Goal: Information Seeking & Learning: Check status

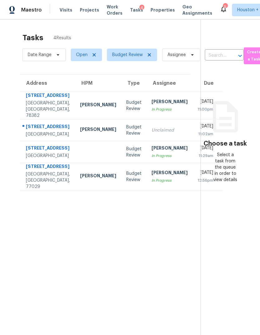
click at [151, 153] on div "[PERSON_NAME]" at bounding box center [169, 149] width 36 height 8
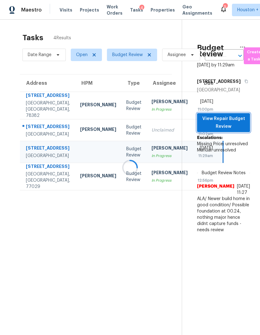
click at [236, 130] on span "View Repair Budget Review" at bounding box center [223, 122] width 43 height 15
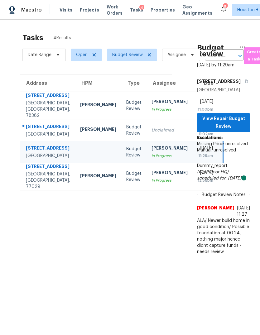
click at [35, 137] on div "Houston, TX, 77062" at bounding box center [48, 134] width 44 height 6
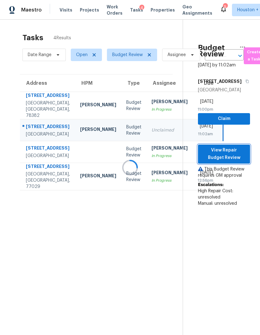
click at [230, 162] on button "View Repair Budget Review" at bounding box center [224, 154] width 52 height 19
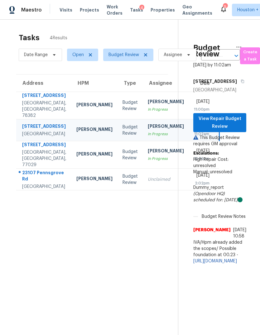
scroll to position [0, 16]
click at [24, 168] on div "Houston, TX, 77029" at bounding box center [44, 158] width 44 height 19
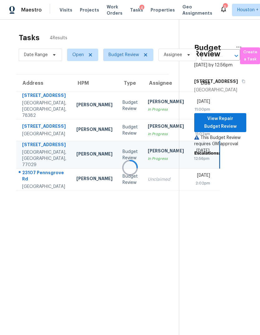
scroll to position [0, 3]
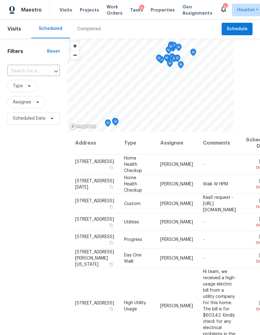
click at [87, 34] on div "Completed" at bounding box center [89, 29] width 38 height 19
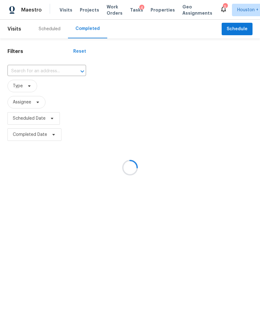
click at [21, 71] on div at bounding box center [130, 167] width 260 height 335
click at [16, 71] on div at bounding box center [130, 167] width 260 height 335
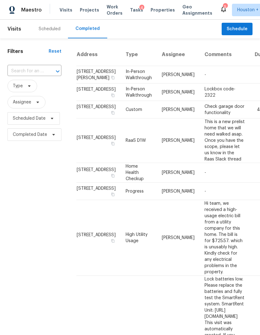
click at [21, 71] on input "text" at bounding box center [25, 71] width 36 height 10
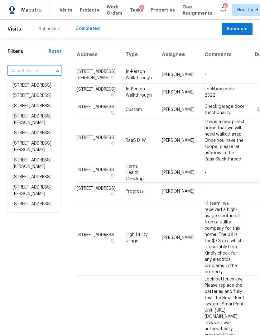
click at [19, 68] on input "text" at bounding box center [25, 71] width 36 height 10
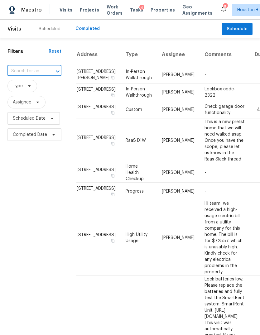
paste input "[STREET_ADDRESS]"
type input "[STREET_ADDRESS]"
click at [25, 91] on li "[STREET_ADDRESS]" at bounding box center [33, 85] width 53 height 10
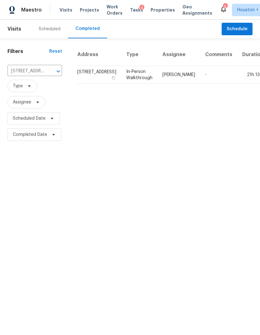
click at [95, 83] on td "[STREET_ADDRESS]" at bounding box center [99, 74] width 44 height 17
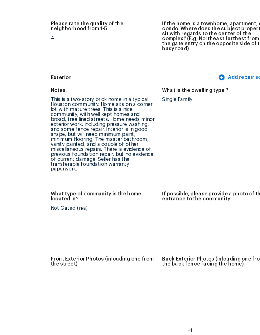
scroll to position [176, 0]
click at [175, 225] on img at bounding box center [185, 235] width 20 height 20
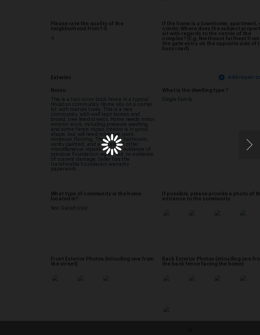
click at [132, 161] on div "Lightbox" at bounding box center [130, 167] width 260 height 335
click at [241, 155] on button "Next image" at bounding box center [250, 167] width 19 height 25
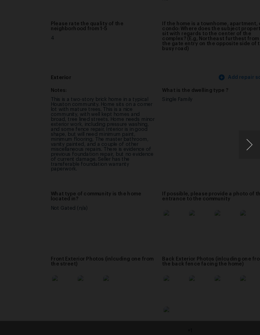
click at [213, 140] on div "Lightbox" at bounding box center [130, 167] width 260 height 335
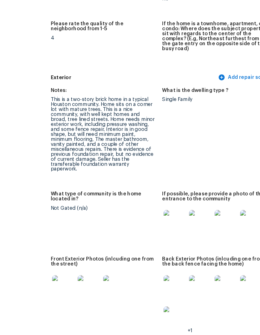
click at [242, 282] on img at bounding box center [252, 292] width 20 height 20
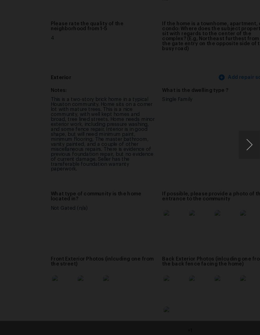
click at [137, 25] on div "Lightbox" at bounding box center [130, 167] width 260 height 335
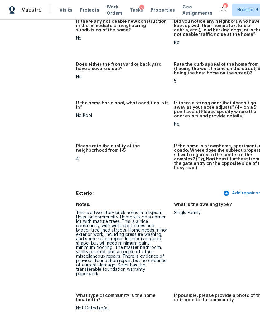
scroll to position [163, 0]
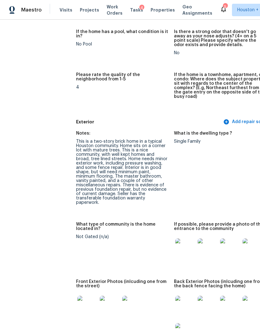
click at [175, 238] on img at bounding box center [185, 248] width 20 height 20
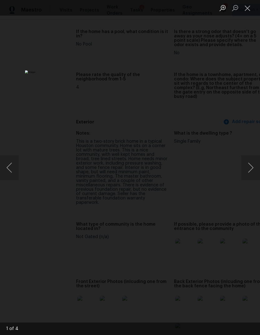
click at [256, 158] on button "Next image" at bounding box center [250, 167] width 19 height 25
click at [247, 162] on button "Next image" at bounding box center [250, 167] width 19 height 25
click at [250, 163] on button "Next image" at bounding box center [250, 167] width 19 height 25
click at [246, 218] on div "Lightbox" at bounding box center [130, 167] width 260 height 335
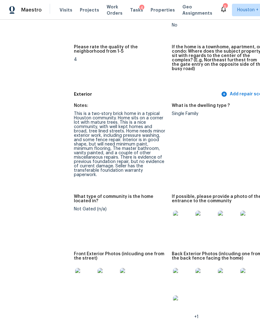
scroll to position [191, 2]
click at [173, 211] on img at bounding box center [183, 221] width 20 height 20
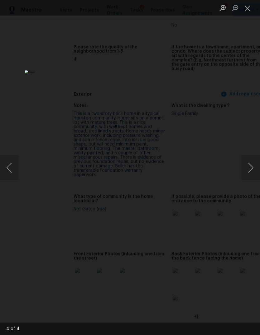
click at [252, 169] on button "Next image" at bounding box center [250, 167] width 19 height 25
click at [250, 168] on button "Next image" at bounding box center [250, 167] width 19 height 25
click at [249, 168] on button "Next image" at bounding box center [250, 167] width 19 height 25
click at [243, 220] on div "Lightbox" at bounding box center [130, 167] width 260 height 335
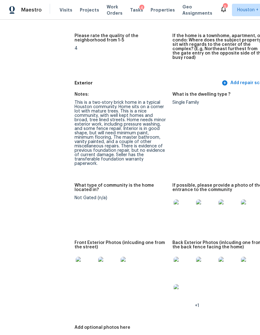
scroll to position [202, 2]
click at [76, 256] on img at bounding box center [86, 266] width 20 height 20
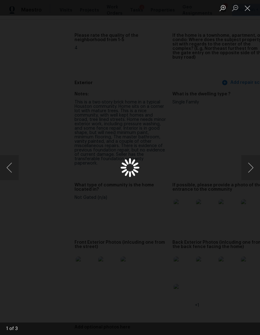
click at [64, 259] on div "Lightbox" at bounding box center [130, 167] width 260 height 335
click at [247, 173] on button "Next image" at bounding box center [250, 167] width 19 height 25
click at [27, 236] on div "Lightbox" at bounding box center [130, 167] width 260 height 335
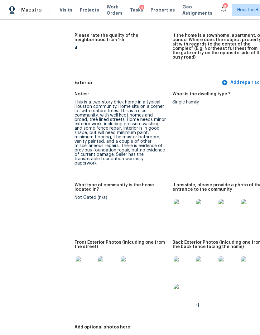
click at [76, 257] on img at bounding box center [86, 266] width 20 height 20
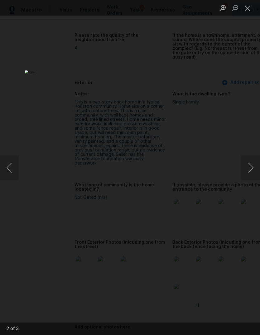
click at [250, 169] on button "Next image" at bounding box center [250, 167] width 19 height 25
click at [247, 170] on button "Next image" at bounding box center [250, 167] width 19 height 25
click at [251, 169] on button "Next image" at bounding box center [250, 167] width 19 height 25
click at [245, 242] on div "Lightbox" at bounding box center [130, 167] width 260 height 335
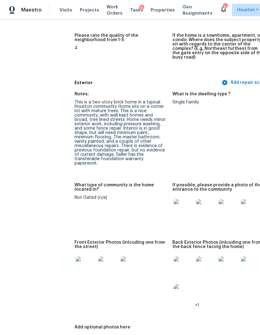
click at [174, 256] on img at bounding box center [184, 266] width 20 height 20
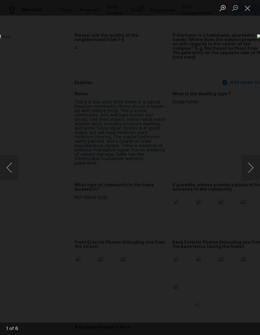
click at [251, 166] on button "Next image" at bounding box center [250, 167] width 19 height 25
click at [250, 168] on button "Next image" at bounding box center [250, 167] width 19 height 25
click at [250, 165] on button "Next image" at bounding box center [250, 167] width 19 height 25
click at [249, 166] on button "Next image" at bounding box center [250, 167] width 19 height 25
click at [250, 164] on button "Next image" at bounding box center [250, 167] width 19 height 25
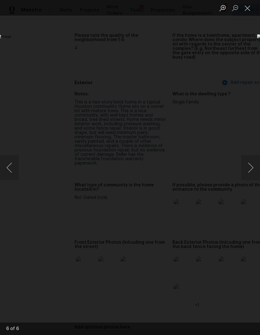
click at [250, 166] on button "Next image" at bounding box center [250, 167] width 19 height 25
click at [12, 165] on button "Previous image" at bounding box center [9, 167] width 19 height 25
click at [27, 264] on div "Lightbox" at bounding box center [130, 167] width 260 height 335
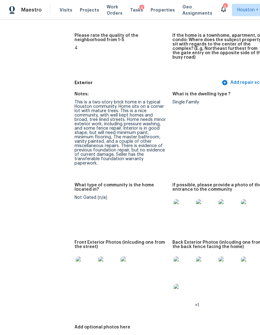
click at [76, 256] on img at bounding box center [86, 266] width 20 height 20
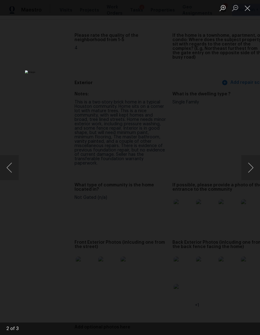
click at [252, 171] on button "Next image" at bounding box center [250, 167] width 19 height 25
click at [249, 9] on button "Close lightbox" at bounding box center [247, 7] width 12 height 11
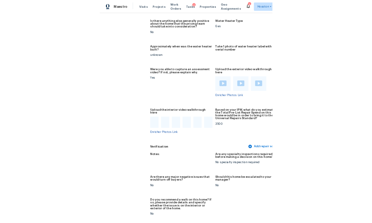
scroll to position [1335, 0]
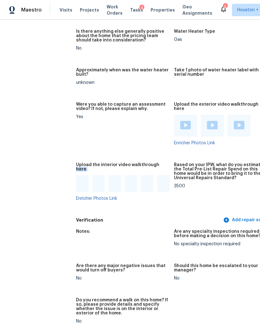
click at [130, 226] on div "Notes: Are any specialty inspections required before making a decision on this …" at bounding box center [174, 282] width 196 height 112
click at [76, 175] on div at bounding box center [82, 183] width 12 height 17
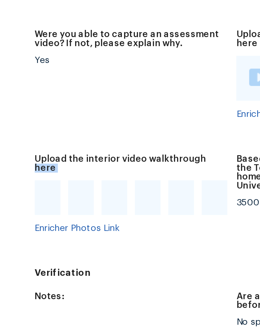
click at [76, 163] on figure "Upload the interior video walkthrough here Enricher Photos Link" at bounding box center [125, 187] width 98 height 48
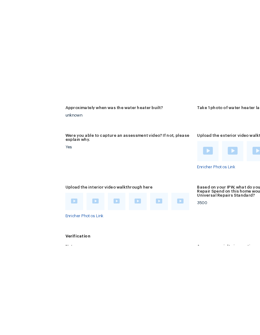
scroll to position [18, 0]
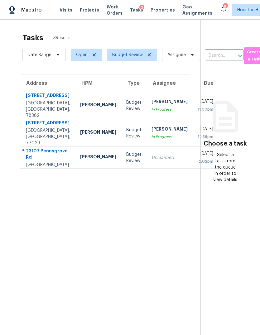
click at [36, 162] on div "23107 Pennsgrove Rd" at bounding box center [48, 155] width 44 height 14
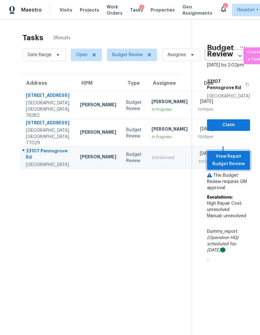
click at [234, 164] on span "View Repair Budget Review" at bounding box center [228, 160] width 33 height 15
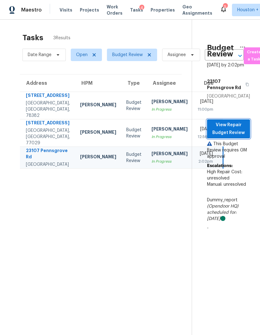
click at [245, 135] on button "View Repair Budget Review" at bounding box center [228, 128] width 43 height 19
click at [198, 134] on div "Thu, Oct 9th 2025" at bounding box center [206, 130] width 16 height 8
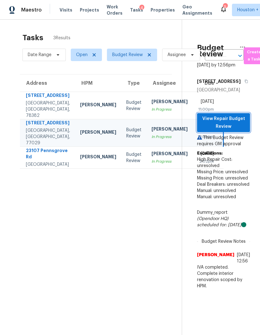
click at [230, 126] on span "View Repair Budget Review" at bounding box center [223, 122] width 43 height 15
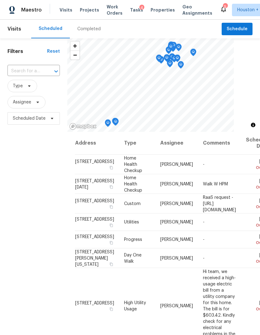
click at [88, 26] on div "Completed" at bounding box center [88, 29] width 23 height 6
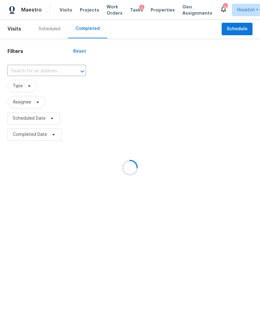
click at [26, 76] on div at bounding box center [130, 167] width 260 height 335
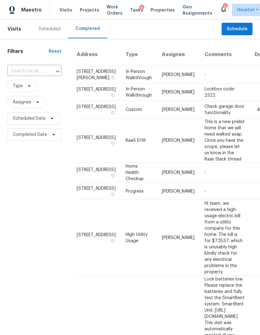
click at [26, 76] on input "text" at bounding box center [25, 71] width 36 height 10
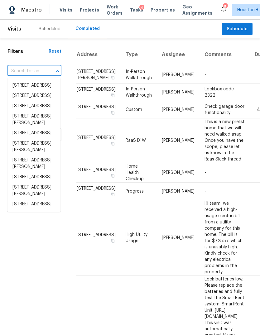
click at [17, 70] on input "text" at bounding box center [25, 71] width 36 height 10
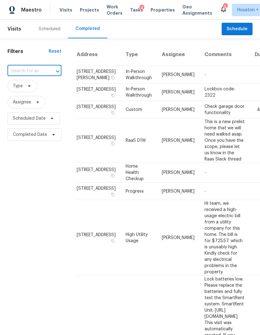
paste input "[STREET_ADDRESS]"
type input "[STREET_ADDRESS]"
click at [23, 91] on li "[STREET_ADDRESS]" at bounding box center [33, 85] width 53 height 10
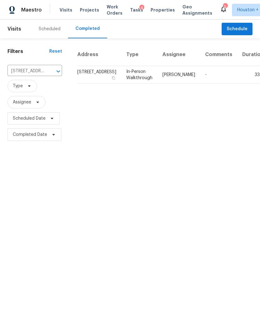
click at [123, 83] on td "In-Person Walkthrough" at bounding box center [139, 74] width 36 height 17
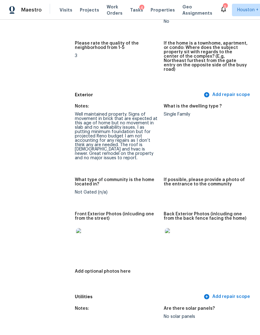
scroll to position [206, 0]
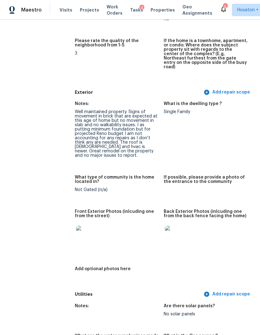
click at [84, 226] on img at bounding box center [86, 236] width 20 height 20
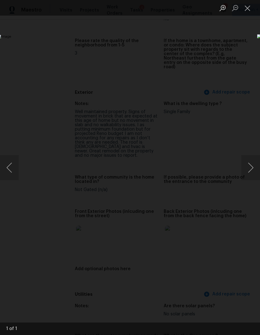
click at [252, 9] on button "Close lightbox" at bounding box center [247, 7] width 12 height 11
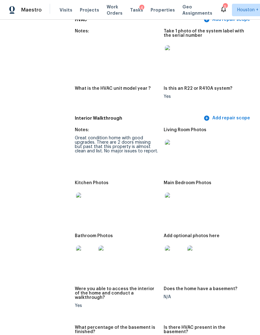
scroll to position [648, 0]
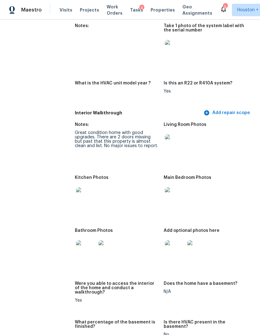
click at [170, 134] on img at bounding box center [175, 144] width 20 height 20
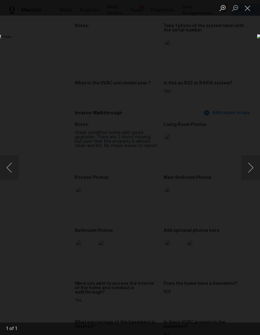
click at [250, 11] on button "Close lightbox" at bounding box center [247, 7] width 12 height 11
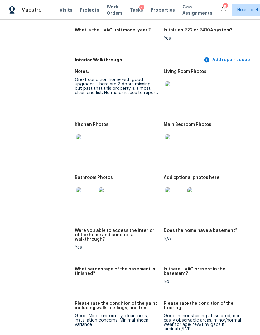
scroll to position [711, 0]
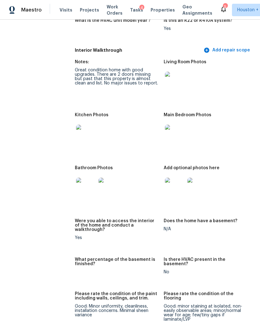
click at [172, 72] on img at bounding box center [175, 82] width 20 height 20
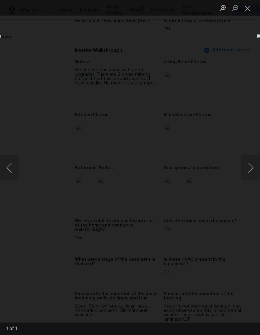
click at [250, 172] on button "Next image" at bounding box center [250, 167] width 19 height 25
click at [11, 167] on button "Previous image" at bounding box center [9, 167] width 19 height 25
click at [51, 277] on div "Lightbox" at bounding box center [130, 167] width 260 height 335
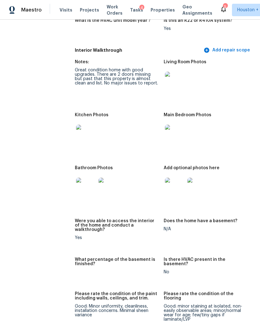
click at [76, 179] on img at bounding box center [86, 188] width 20 height 20
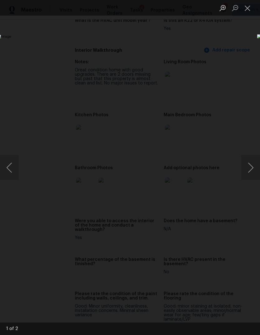
click at [251, 164] on button "Next image" at bounding box center [250, 167] width 19 height 25
click at [51, 284] on div "Lightbox" at bounding box center [130, 167] width 260 height 335
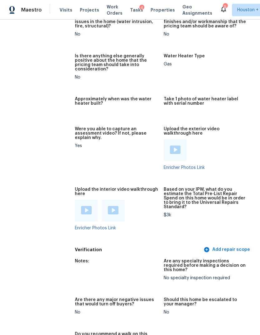
scroll to position [1159, 0]
